Goal: Communication & Community: Participate in discussion

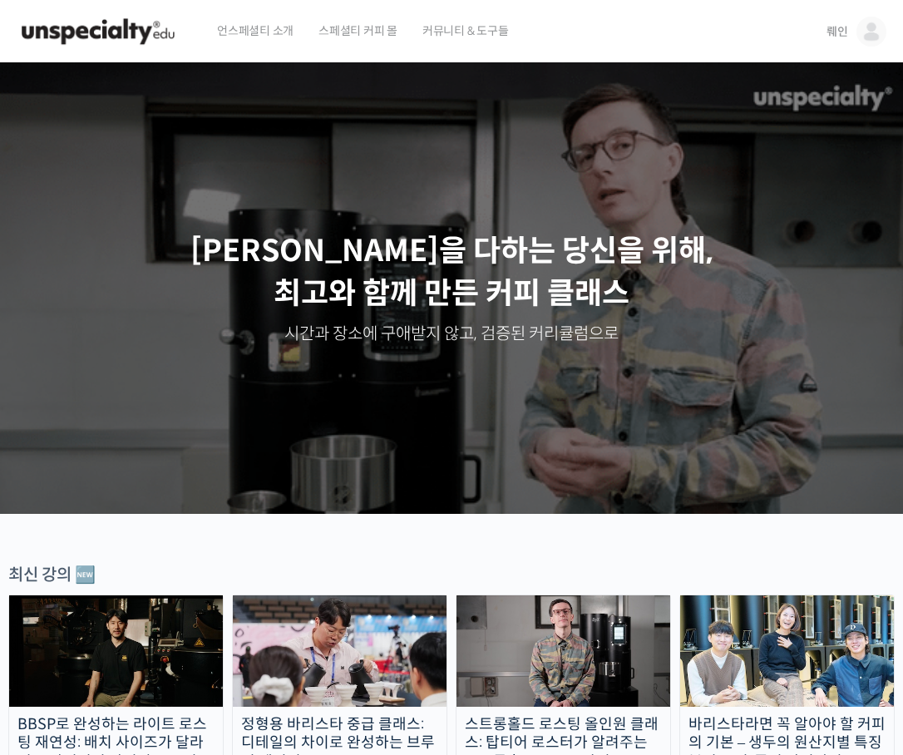
click at [863, 34] on img at bounding box center [872, 32] width 30 height 30
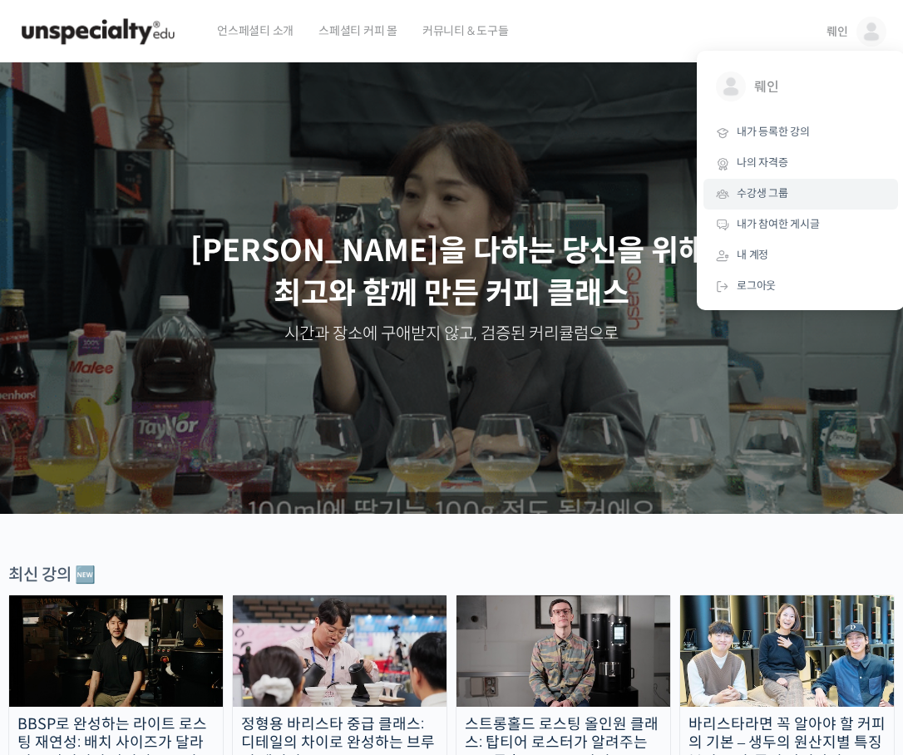
click at [787, 190] on span "수강생 그룹" at bounding box center [763, 193] width 52 height 14
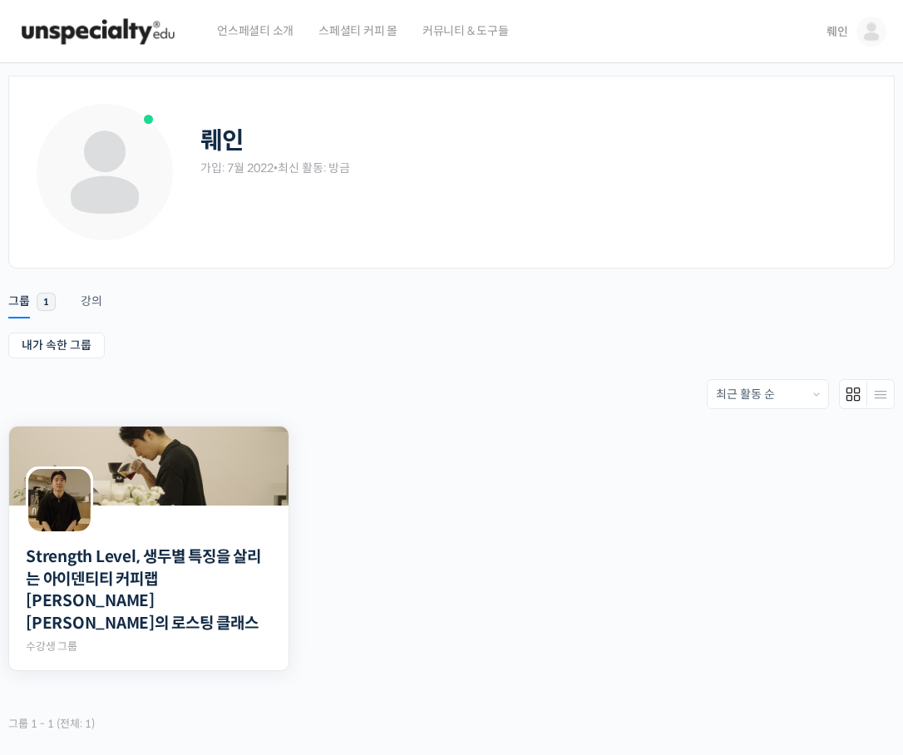
click at [128, 466] on img at bounding box center [148, 466] width 279 height 79
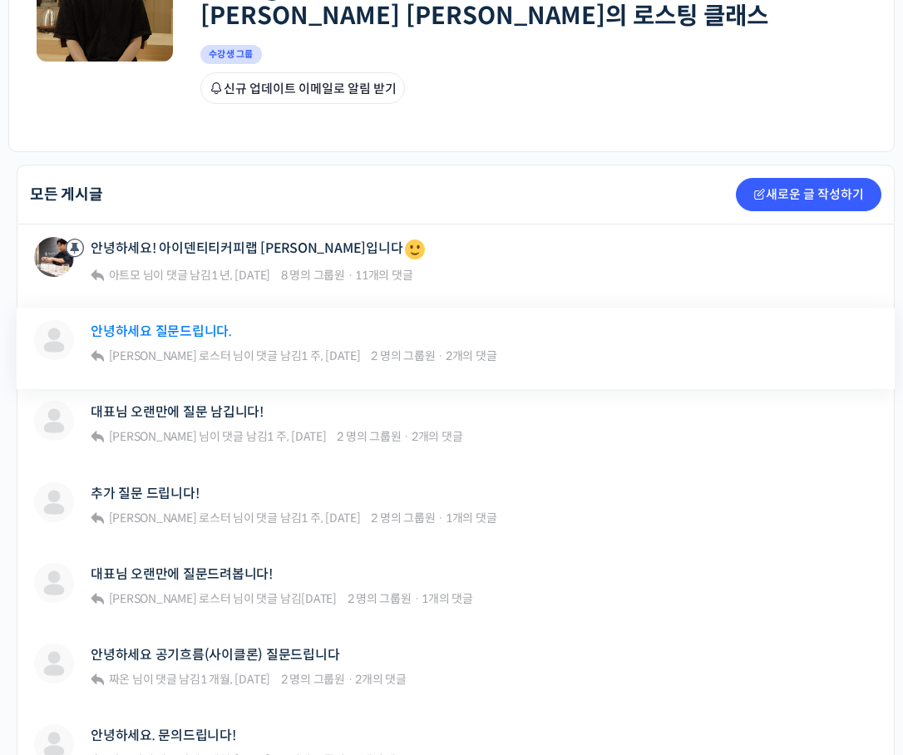
scroll to position [416, 0]
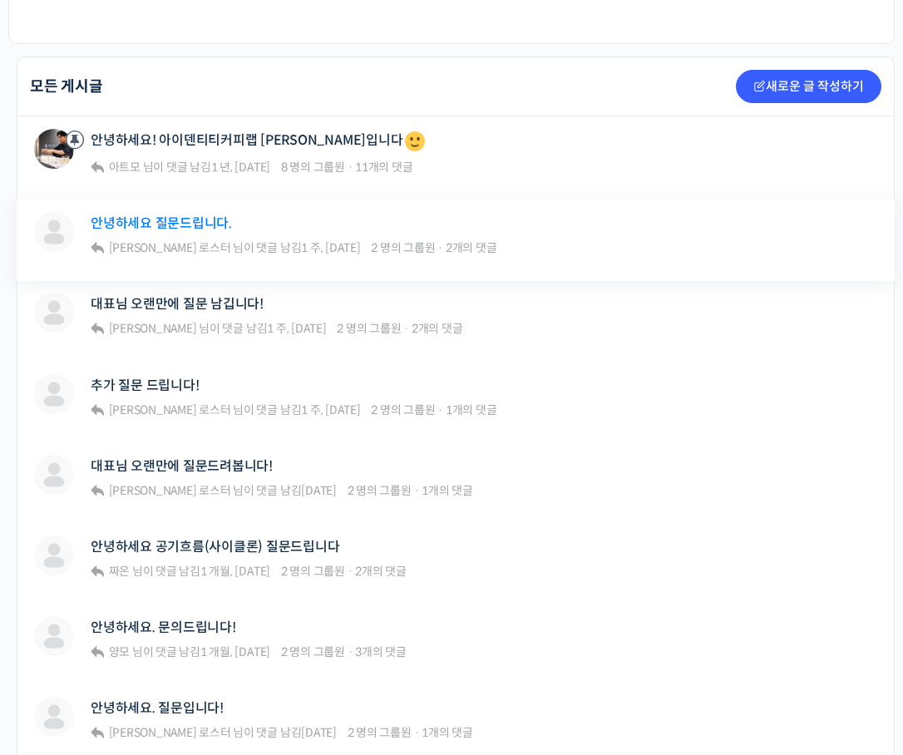
click at [204, 221] on link "안녕하세요 질문드립니다." at bounding box center [161, 223] width 141 height 16
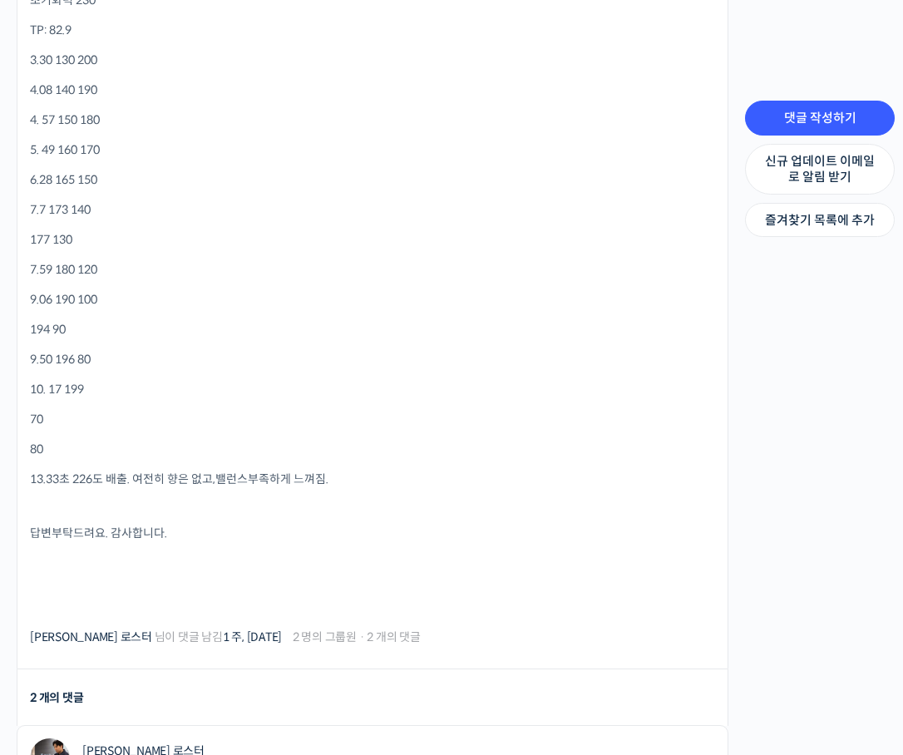
scroll to position [1663, 0]
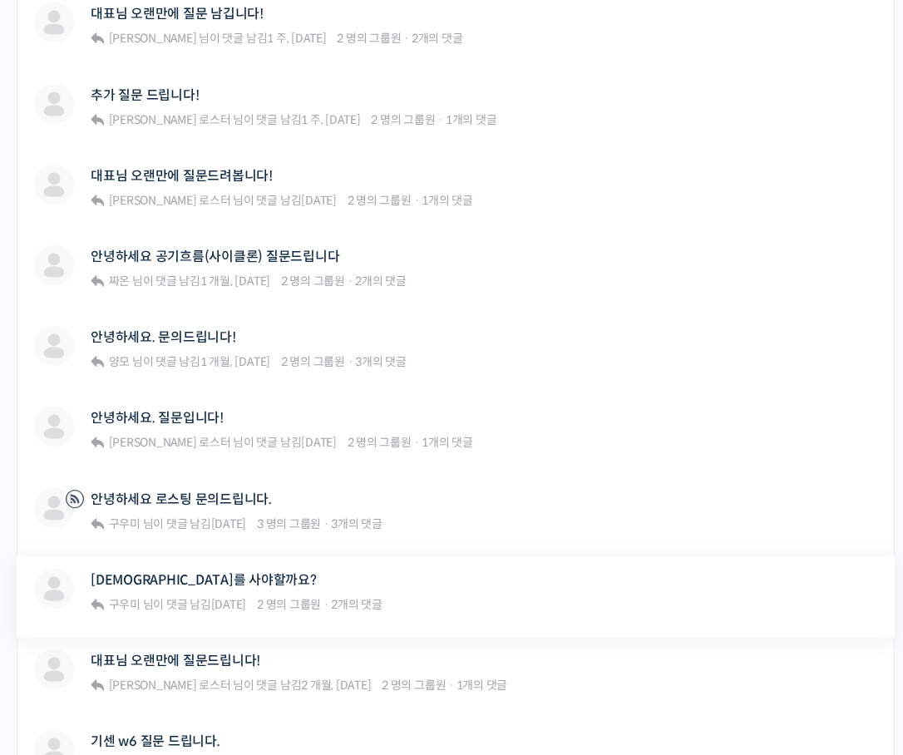
scroll to position [832, 0]
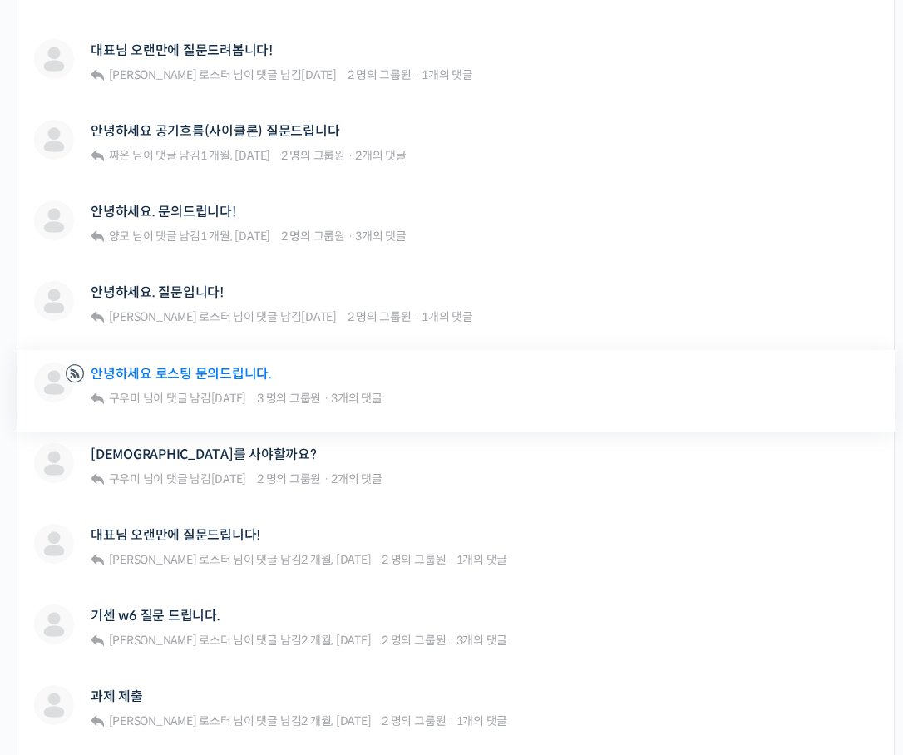
click at [225, 374] on link "안녕하세요 로스팅 문의드립니다." at bounding box center [181, 374] width 181 height 16
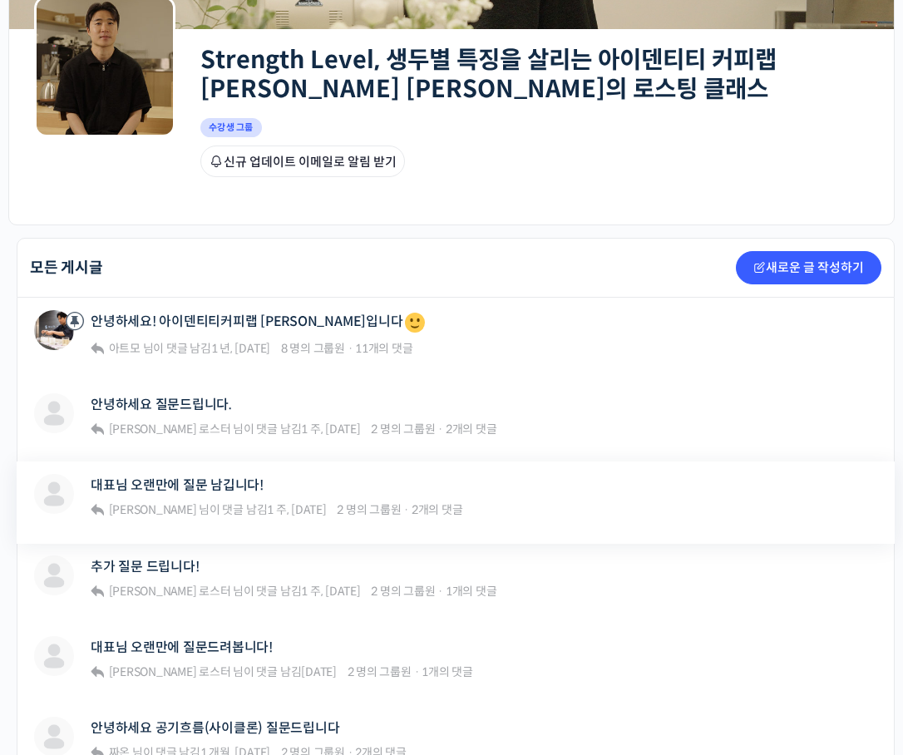
scroll to position [249, 0]
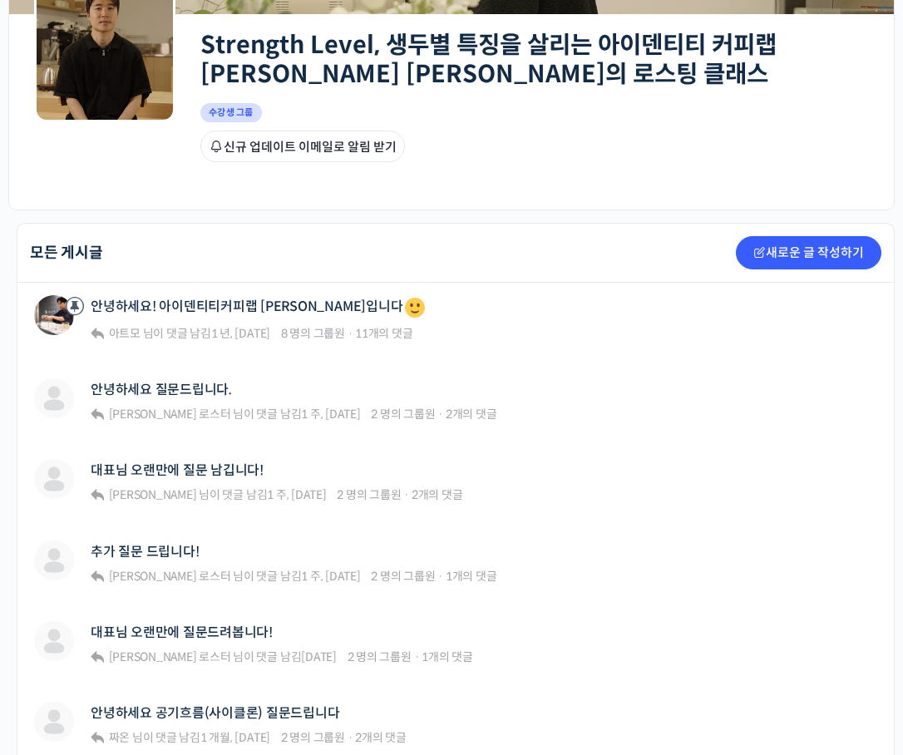
click at [116, 186] on div "Strength Level, 생두별 특징을 살리는 아이덴티티 커피랩 윤원균 대표의 로스팅 클래스 Private 수강생 그룹 그룹원 신규 업데이…" at bounding box center [451, 111] width 835 height 195
